Goal: Transaction & Acquisition: Purchase product/service

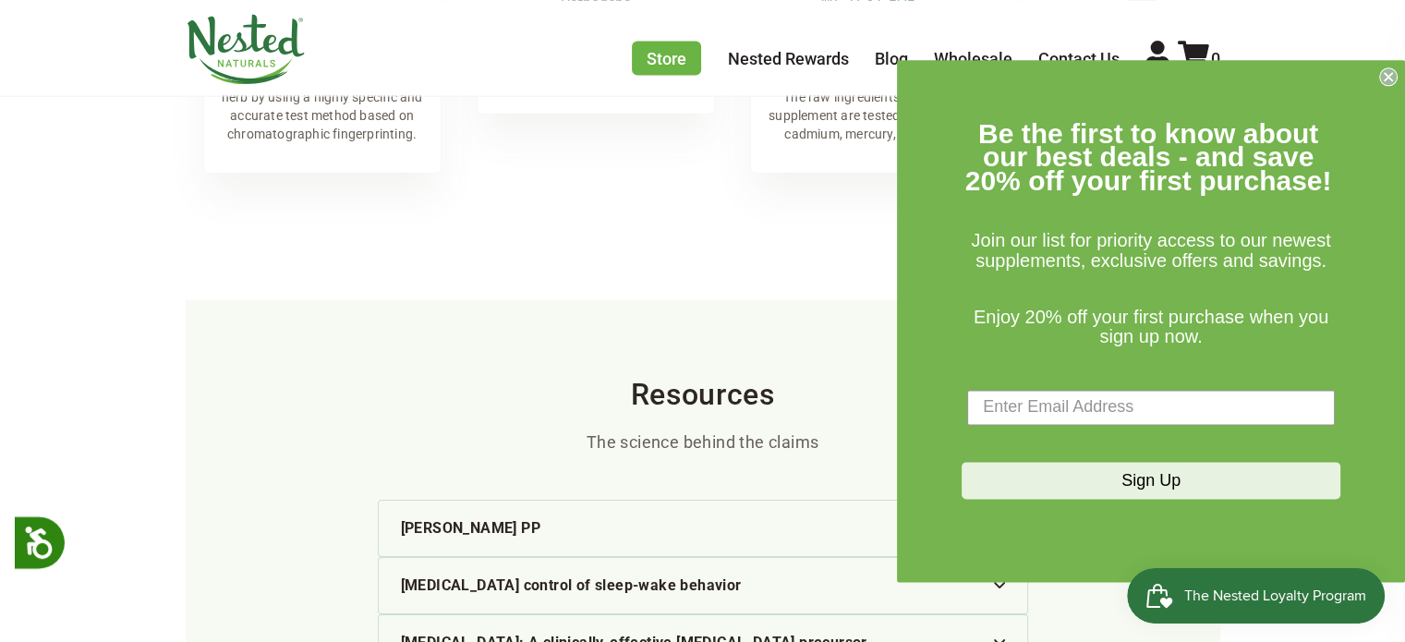
scroll to position [3175, 0]
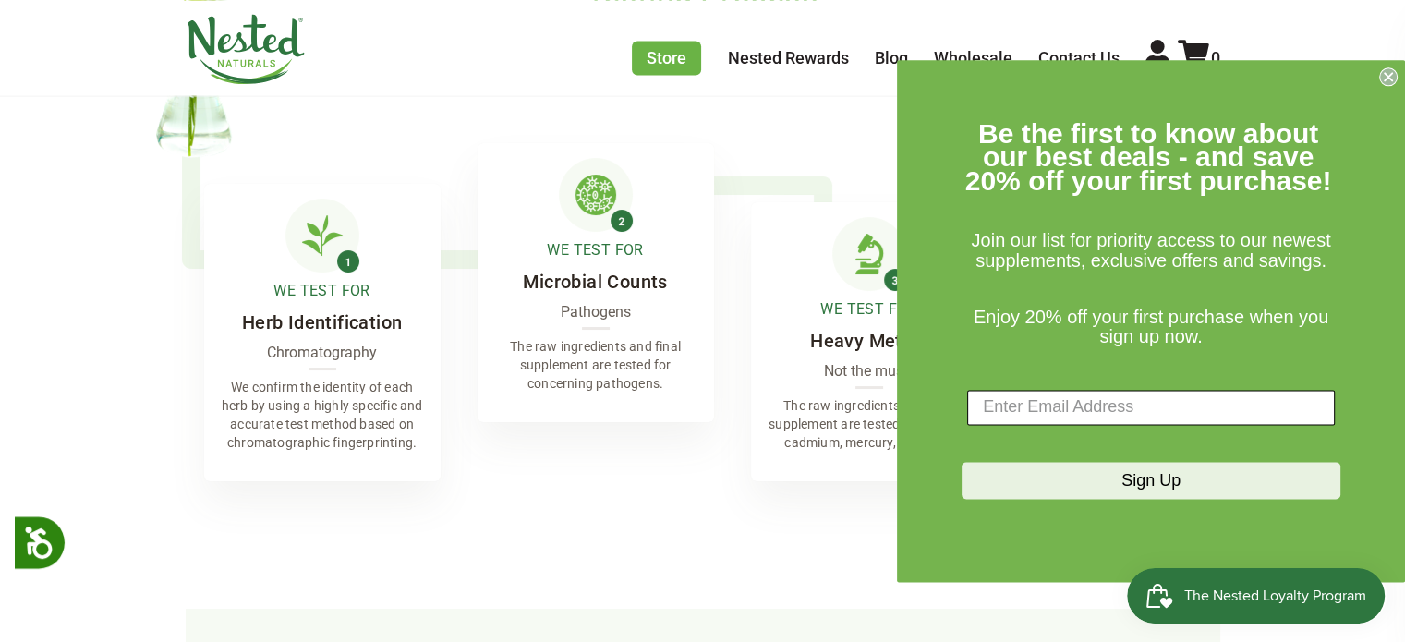
click at [1198, 417] on input "Enter Email Address" at bounding box center [1151, 407] width 368 height 35
type input "[EMAIL_ADDRESS][DOMAIN_NAME]"
click at [1138, 482] on button "Sign Up" at bounding box center [1151, 480] width 379 height 37
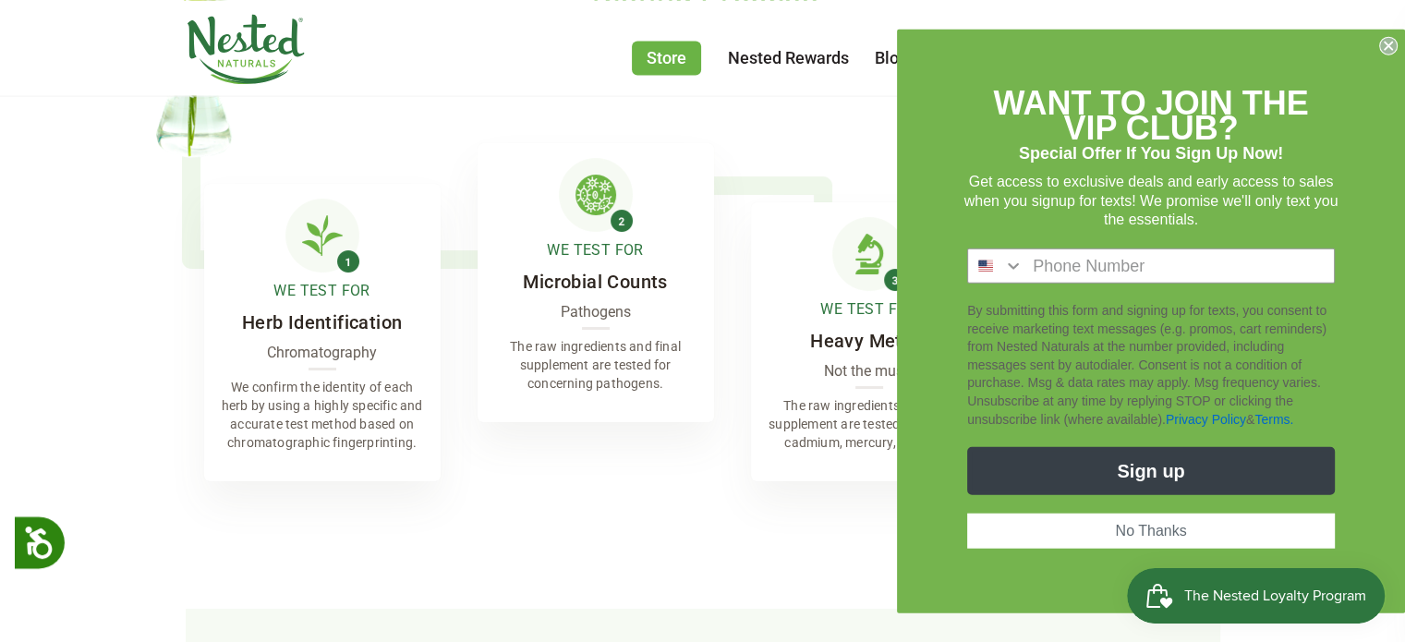
click at [1388, 39] on circle "Close dialog" at bounding box center [1389, 46] width 18 height 18
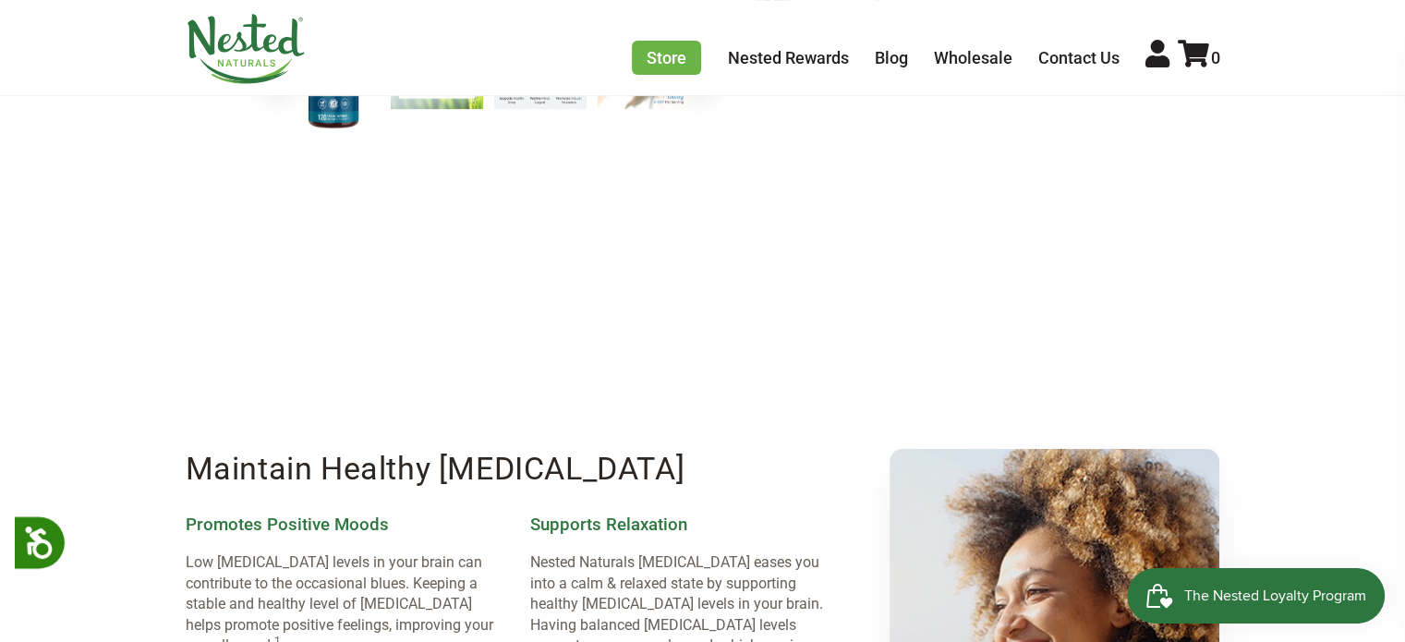
scroll to position [0, 0]
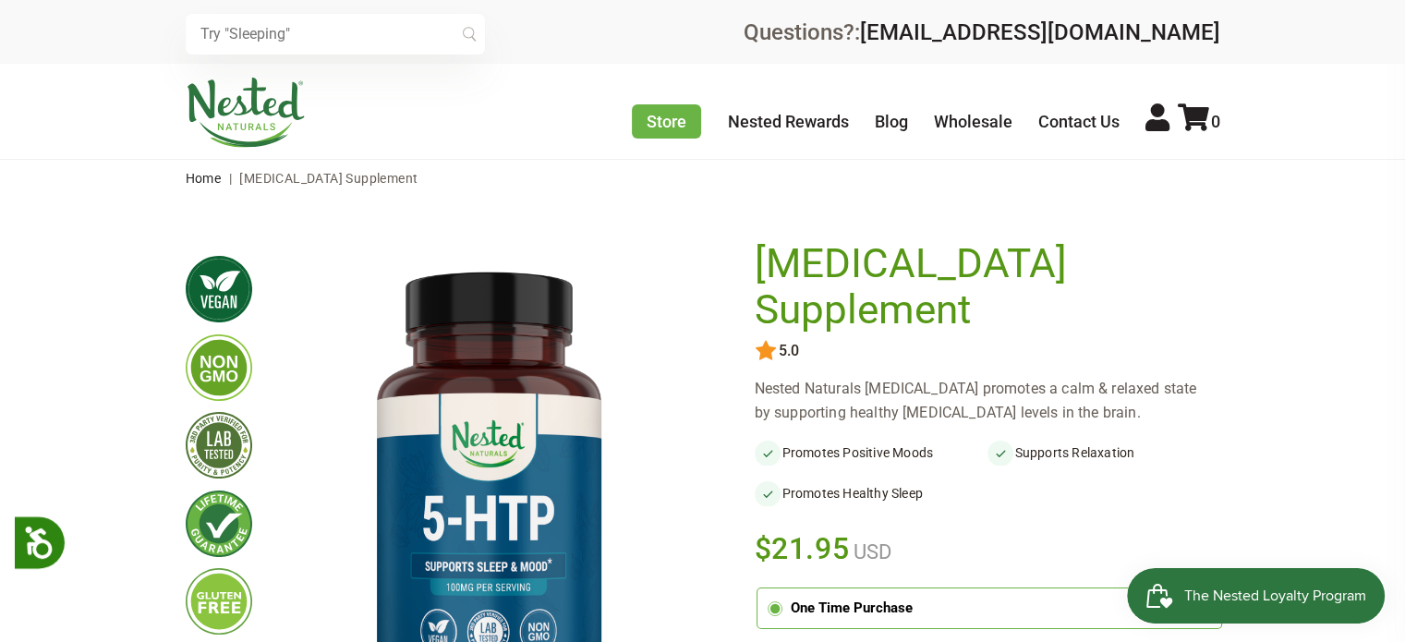
click at [762, 641] on input "radio" at bounding box center [762, 648] width 0 height 0
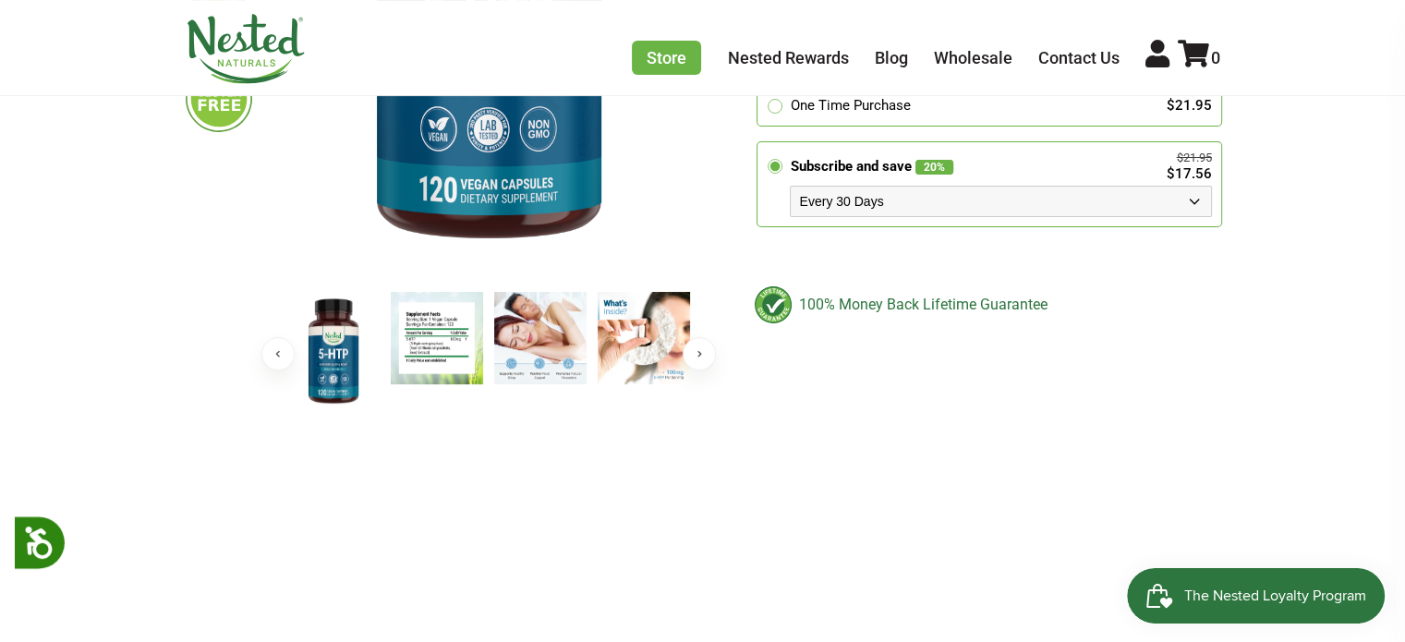
scroll to position [277, 0]
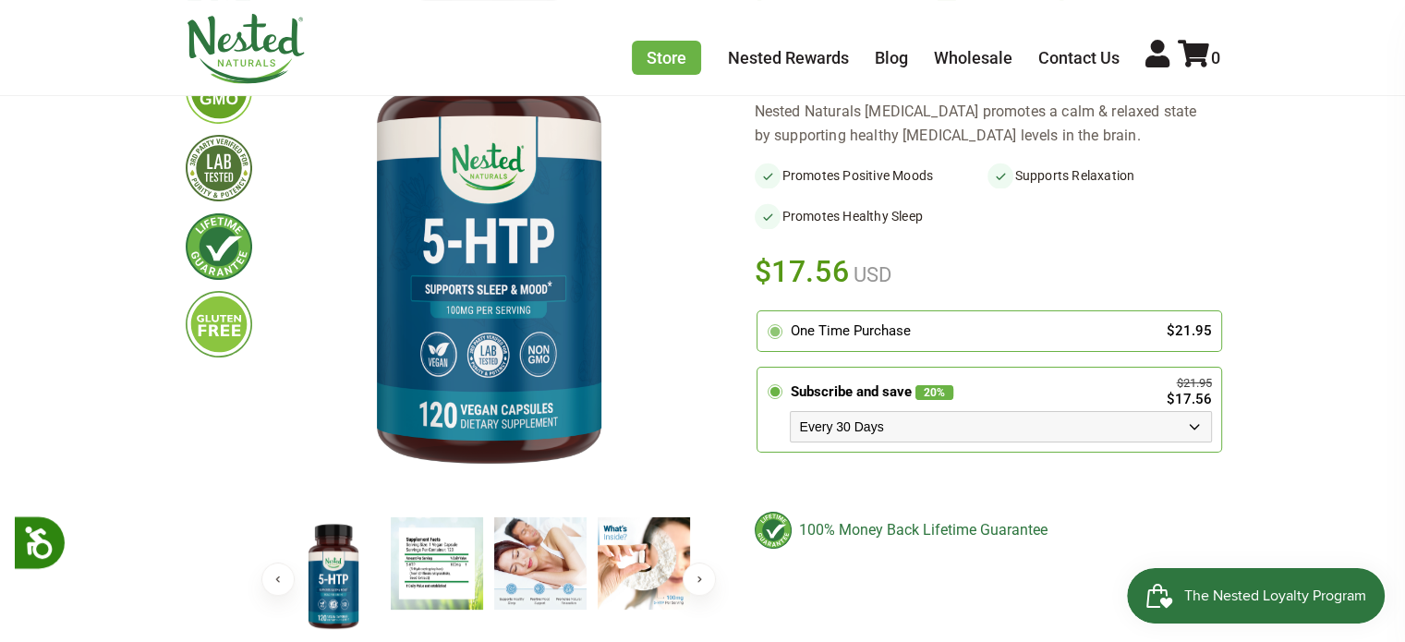
click at [838, 321] on div "One Time Purchase" at bounding box center [969, 331] width 357 height 21
click at [762, 314] on input "radio" at bounding box center [762, 314] width 0 height 0
